Goal: Information Seeking & Learning: Learn about a topic

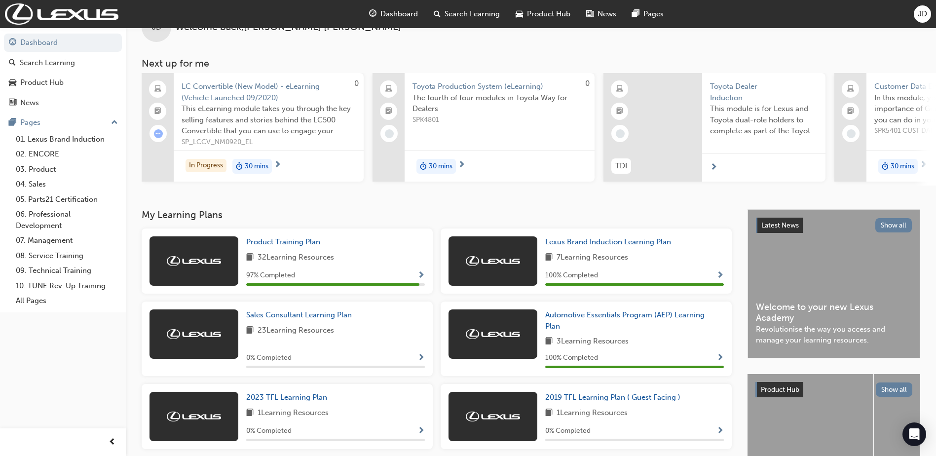
scroll to position [123, 0]
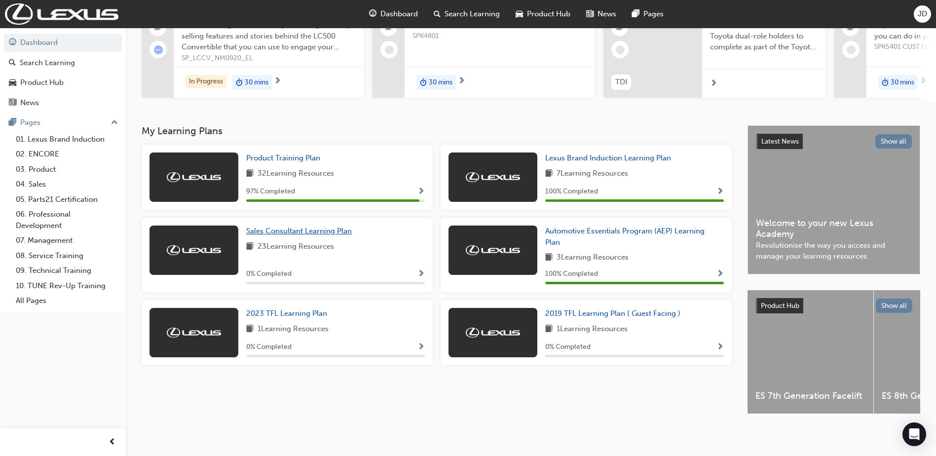
click at [275, 226] on span "Sales Consultant Learning Plan" at bounding box center [299, 230] width 106 height 9
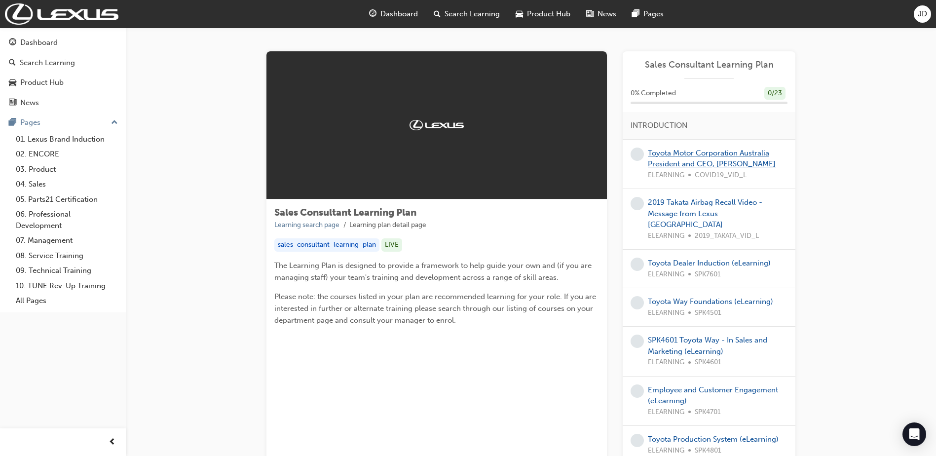
click at [679, 155] on link "Toyota Motor Corporation Australia President and CEO, [PERSON_NAME]" at bounding box center [712, 159] width 128 height 20
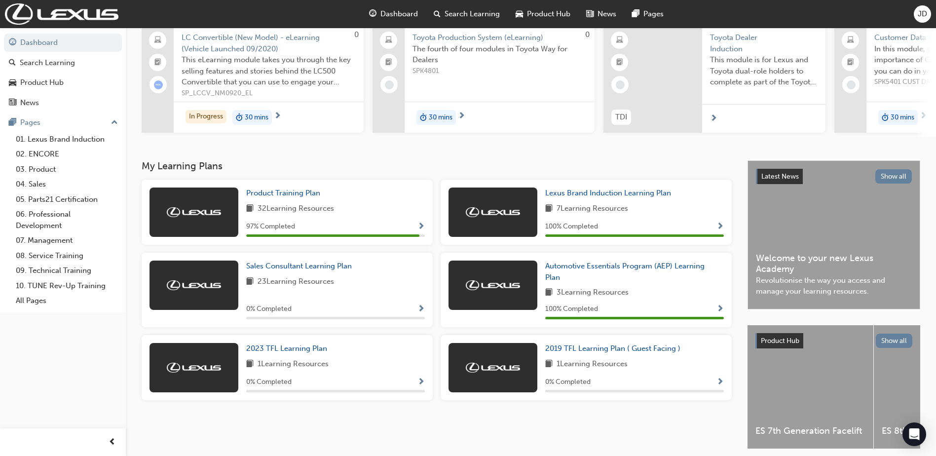
scroll to position [123, 0]
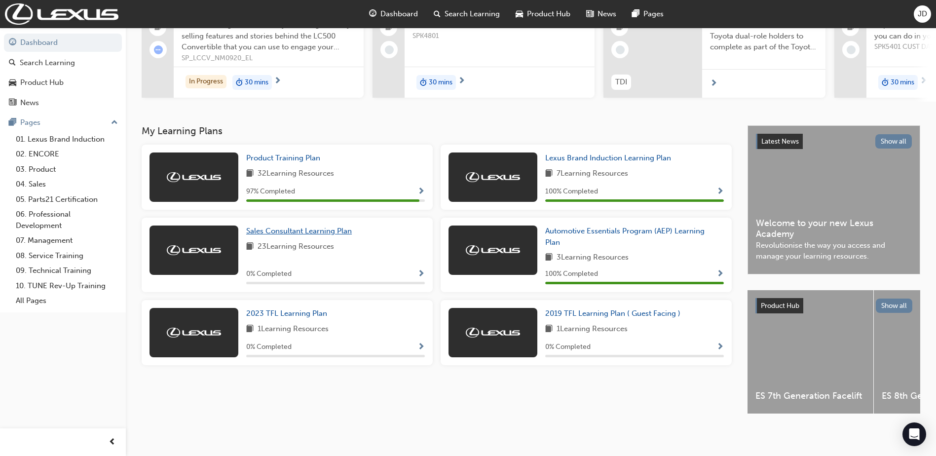
click at [278, 226] on span "Sales Consultant Learning Plan" at bounding box center [299, 230] width 106 height 9
